Goal: Check status: Check status

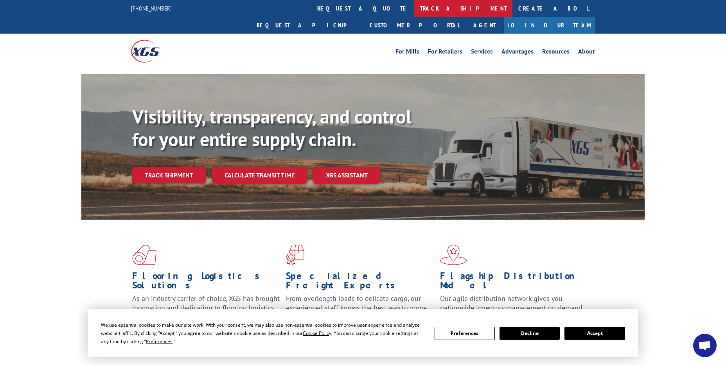
click at [414, 9] on link "track a shipment" at bounding box center [463, 8] width 98 height 17
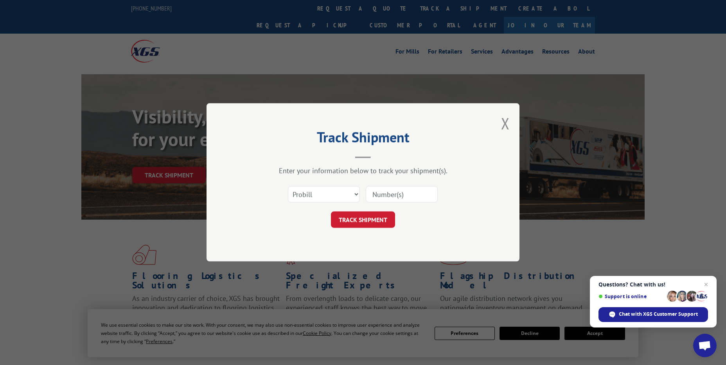
click at [385, 195] on input at bounding box center [402, 195] width 72 height 16
click at [356, 194] on select "Select category... Probill BOL PO" at bounding box center [324, 195] width 72 height 16
click at [288, 187] on select "Select category... Probill BOL PO" at bounding box center [324, 195] width 72 height 16
click at [356, 194] on select "Select category... Probill BOL PO" at bounding box center [324, 195] width 72 height 16
select select "bol"
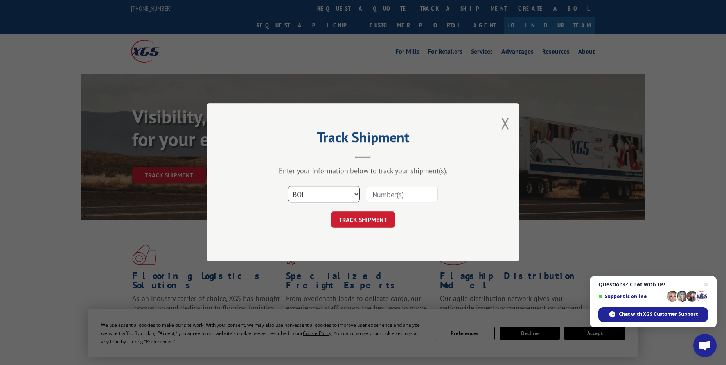
click at [288, 187] on select "Select category... Probill BOL PO" at bounding box center [324, 195] width 72 height 16
click at [379, 194] on input at bounding box center [402, 195] width 72 height 16
type input "3395337"
click at [347, 217] on button "TRACK SHIPMENT" at bounding box center [363, 220] width 64 height 16
click at [347, 217] on div "Track Shipment Enter your information below to track your shipment(s). Select c…" at bounding box center [362, 182] width 313 height 158
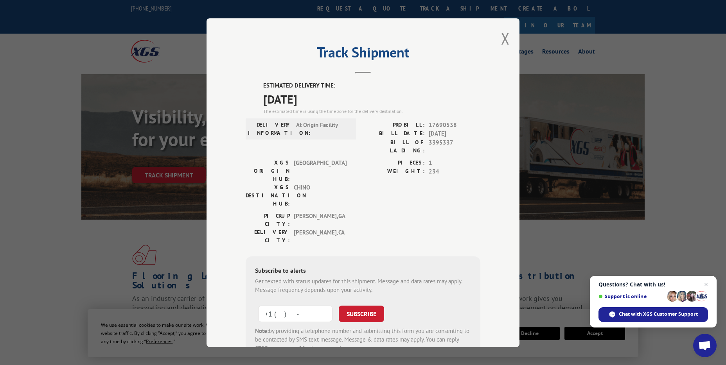
click at [300, 305] on input "+1 (___) ___-____" at bounding box center [295, 313] width 74 height 16
click at [278, 305] on input "+1 (___) ___-____" at bounding box center [295, 313] width 74 height 16
type input "[PHONE_NUMBER]"
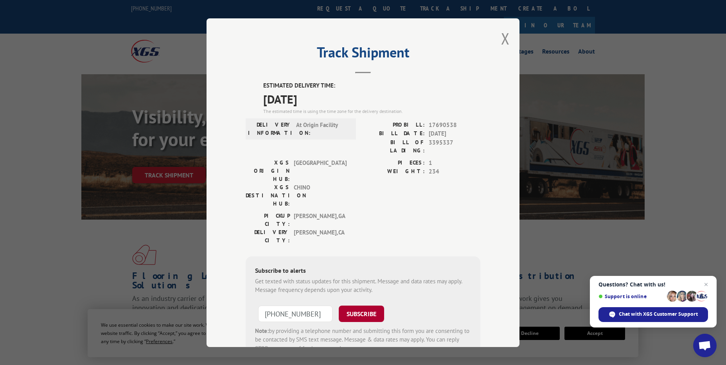
click at [351, 305] on button "SUBSCRIBE" at bounding box center [361, 313] width 45 height 16
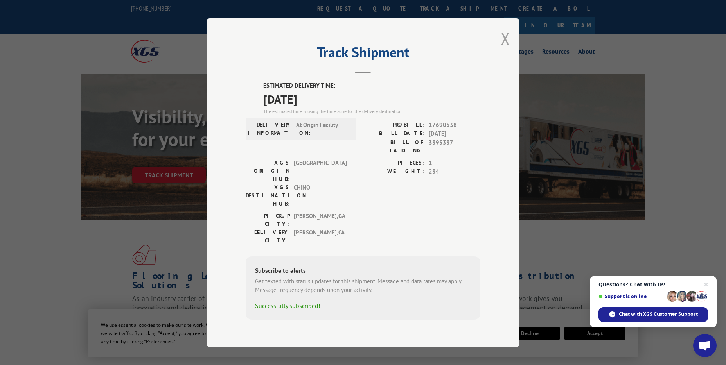
click at [505, 47] on button "Close modal" at bounding box center [505, 38] width 9 height 21
